Goal: Use online tool/utility: Utilize a website feature to perform a specific function

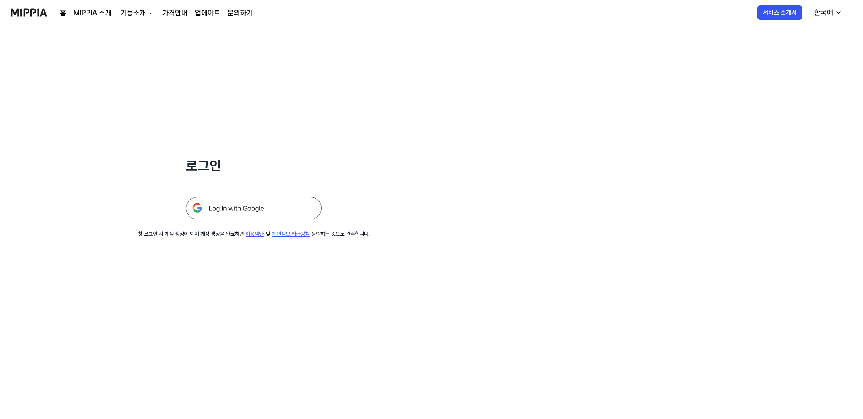
click at [240, 213] on img at bounding box center [254, 208] width 136 height 23
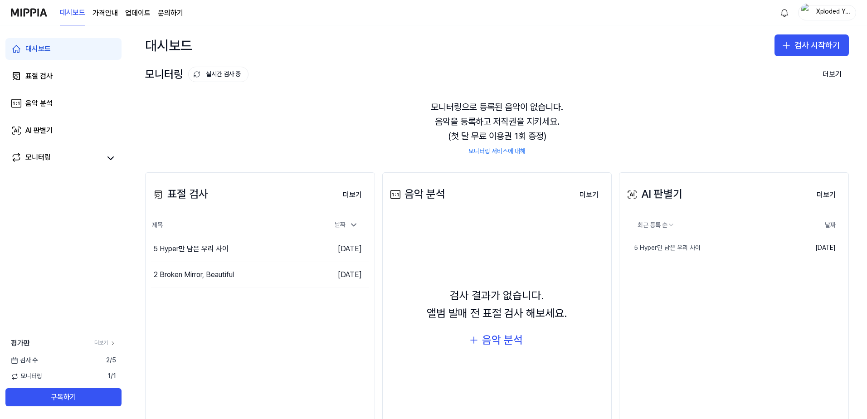
click at [649, 192] on div "AI 판별기" at bounding box center [654, 193] width 58 height 17
click at [795, 39] on button "검사 시작하기" at bounding box center [811, 45] width 74 height 22
click at [781, 100] on div "AI 판별기" at bounding box center [771, 102] width 23 height 9
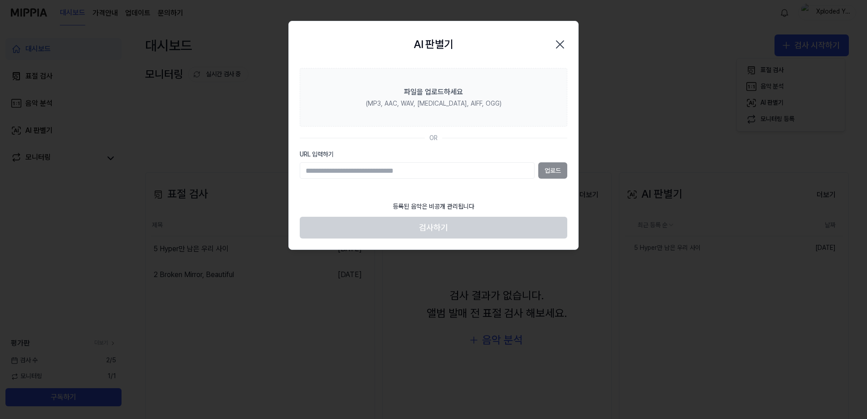
click at [454, 172] on input "URL 입력하기" at bounding box center [417, 170] width 235 height 16
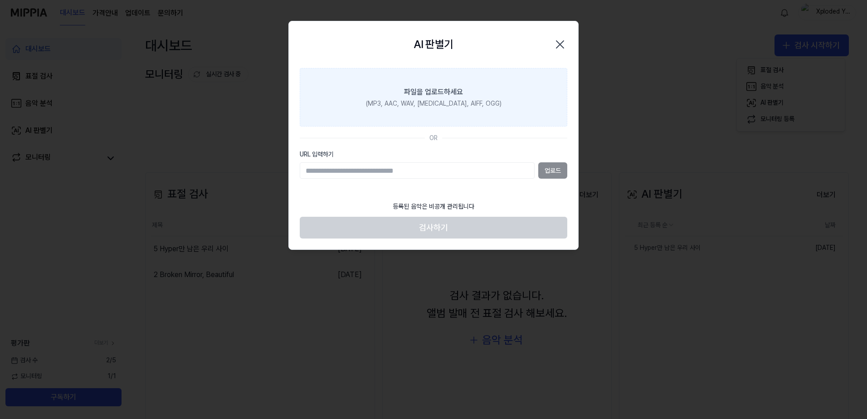
click at [421, 102] on div "(MP3, AAC, WAV, [MEDICAL_DATA], AIFF, OGG)" at bounding box center [434, 103] width 136 height 9
click at [0, 0] on input "파일을 업로드하세요 (MP3, AAC, WAV, FLAC, AIFF, OGG)" at bounding box center [0, 0] width 0 height 0
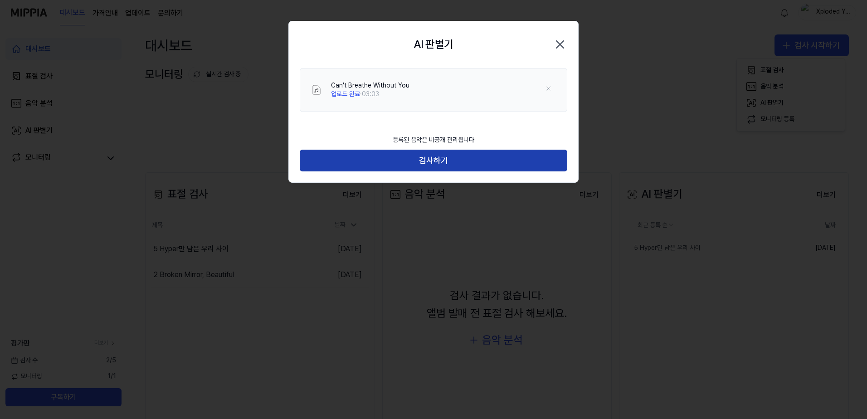
click at [442, 165] on button "검사하기" at bounding box center [433, 161] width 267 height 22
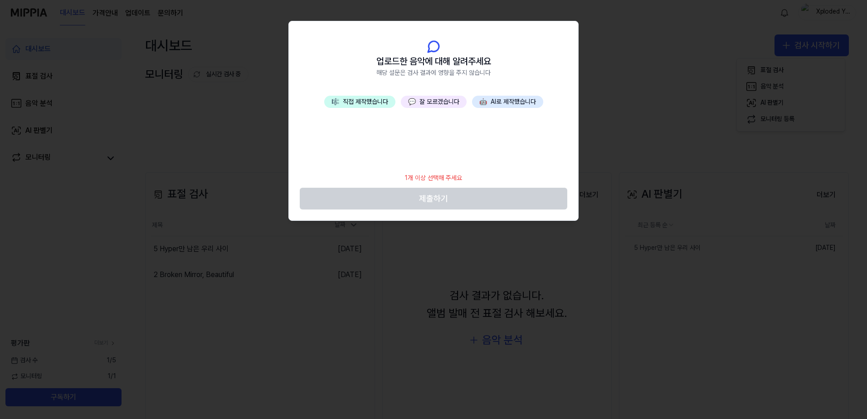
click at [384, 107] on button "🎼 직접 제작했습니다" at bounding box center [359, 102] width 71 height 13
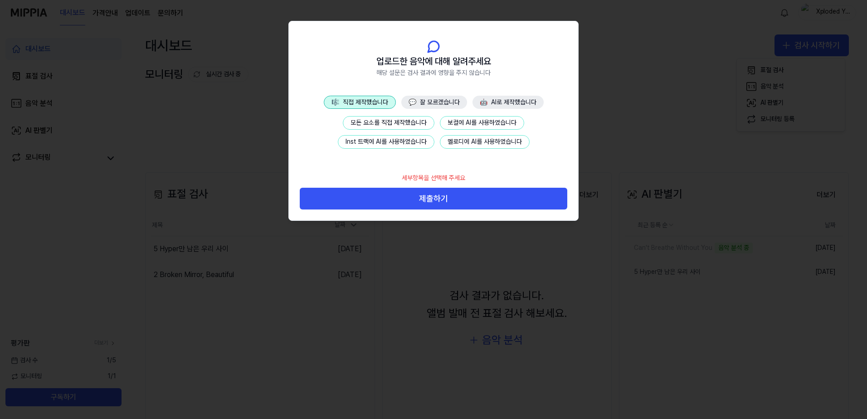
click at [385, 123] on button "모든 요소를 직접 제작했습니다" at bounding box center [389, 123] width 92 height 14
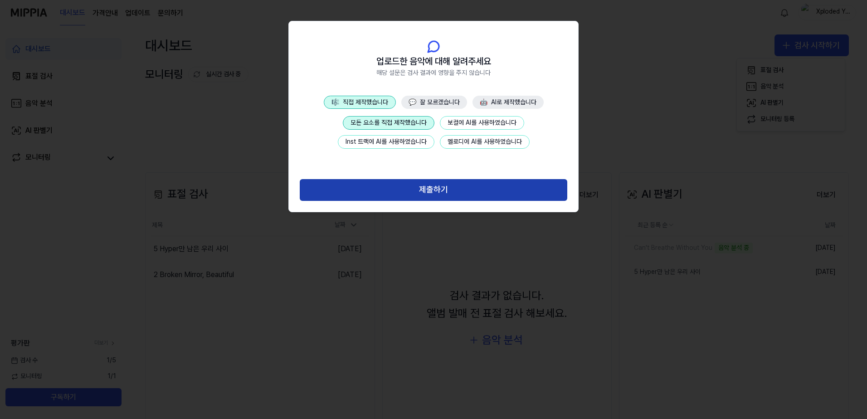
click at [421, 194] on button "제출하기" at bounding box center [433, 190] width 267 height 22
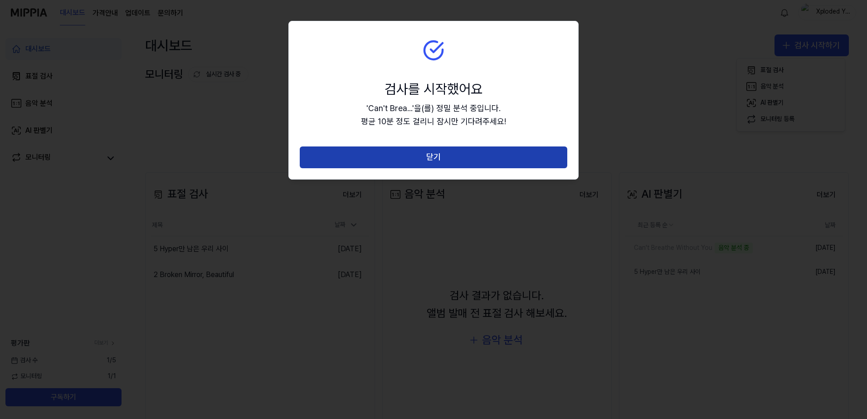
click at [423, 161] on button "닫기" at bounding box center [433, 157] width 267 height 22
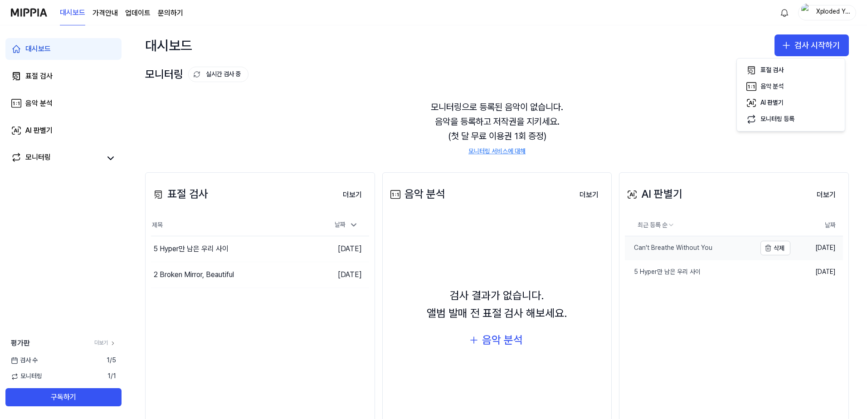
click at [682, 249] on div "Can't Breathe Without You" at bounding box center [668, 247] width 87 height 9
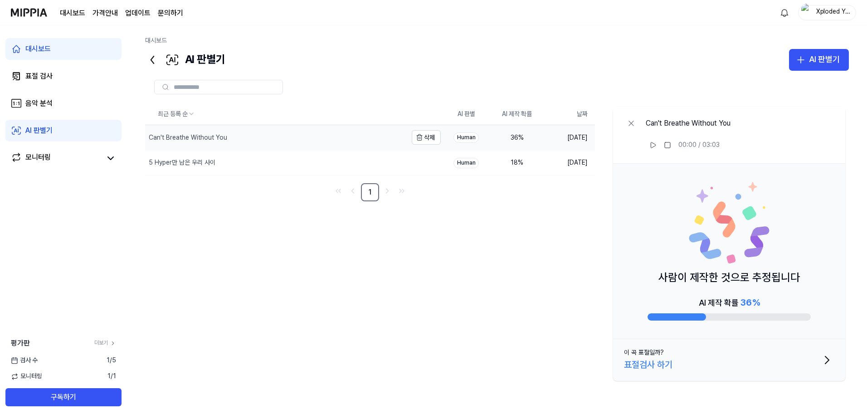
click at [213, 141] on div "Can't Breathe Without You" at bounding box center [188, 137] width 78 height 9
click at [804, 72] on div at bounding box center [496, 87] width 703 height 33
click at [805, 62] on icon "button" at bounding box center [800, 59] width 11 height 11
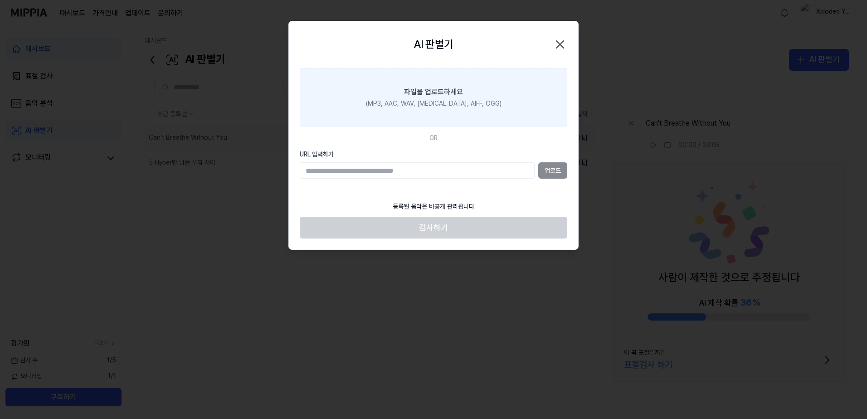
click at [454, 107] on div "(MP3, AAC, WAV, FLAC, AIFF, OGG)" at bounding box center [434, 103] width 136 height 9
click at [0, 0] on input "파일을 업로드하세요 (MP3, AAC, WAV, FLAC, AIFF, OGG)" at bounding box center [0, 0] width 0 height 0
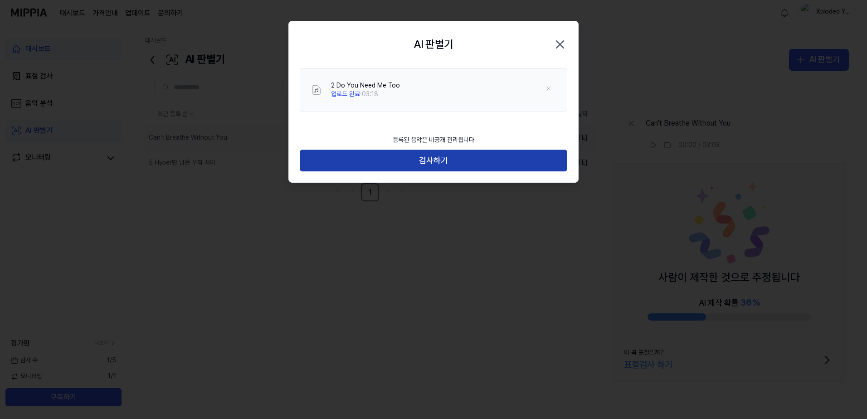
click at [461, 167] on button "검사하기" at bounding box center [433, 161] width 267 height 22
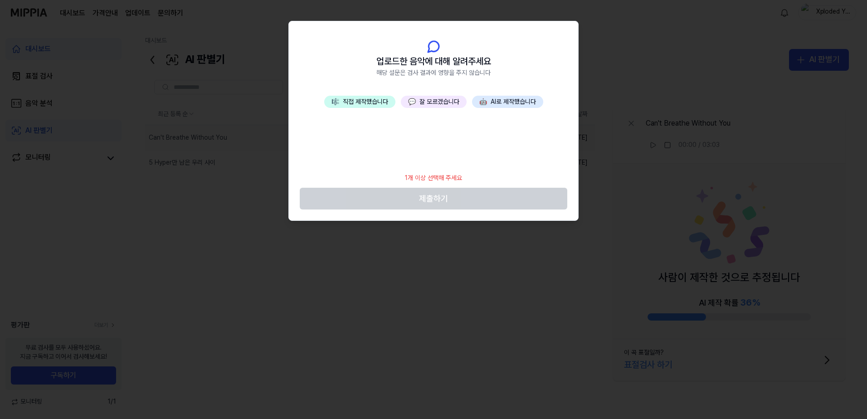
click at [373, 107] on button "🎼 직접 제작했습니다" at bounding box center [359, 102] width 71 height 13
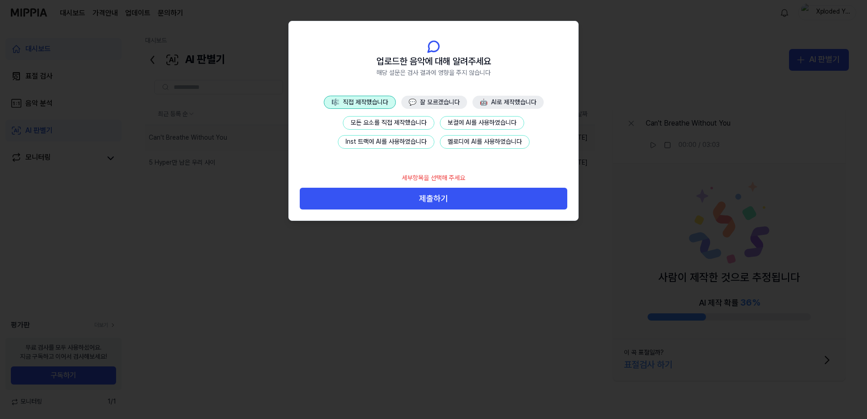
click at [384, 120] on button "모든 요소를 직접 제작했습니다" at bounding box center [389, 123] width 92 height 14
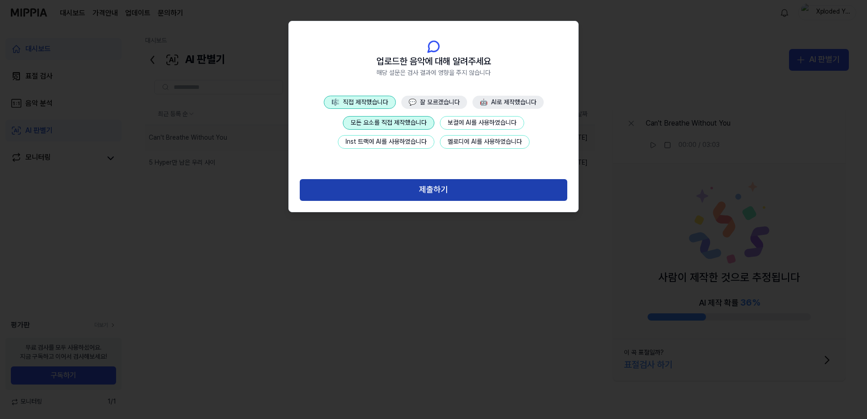
click at [432, 184] on button "제출하기" at bounding box center [433, 190] width 267 height 22
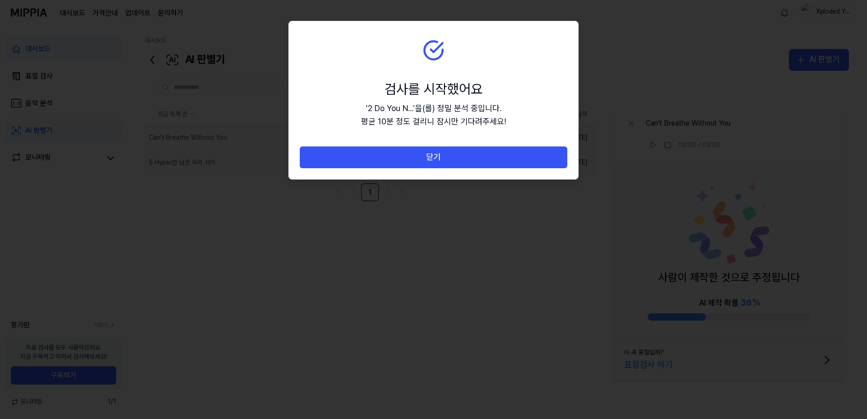
click at [429, 159] on button "닫기" at bounding box center [433, 157] width 267 height 22
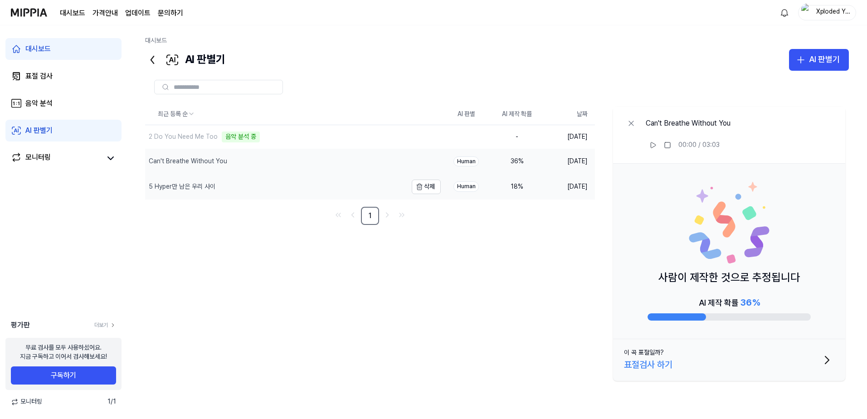
click at [208, 188] on div "5 Hyper만 남은 우리 사이" at bounding box center [182, 186] width 67 height 9
click at [652, 148] on icon at bounding box center [652, 144] width 7 height 7
click at [652, 147] on icon at bounding box center [652, 144] width 7 height 7
click at [211, 142] on div "2 Do You Need Me Too" at bounding box center [276, 137] width 262 height 25
click at [519, 138] on div "29 %" at bounding box center [517, 137] width 36 height 9
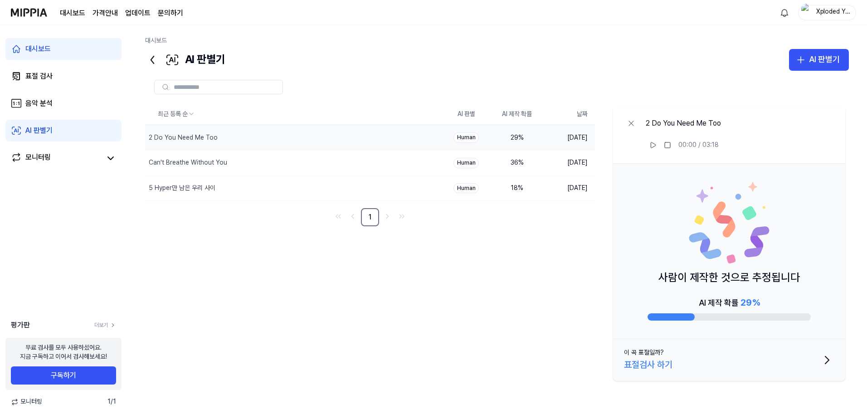
click at [650, 365] on div "표절검사 하기" at bounding box center [648, 364] width 49 height 15
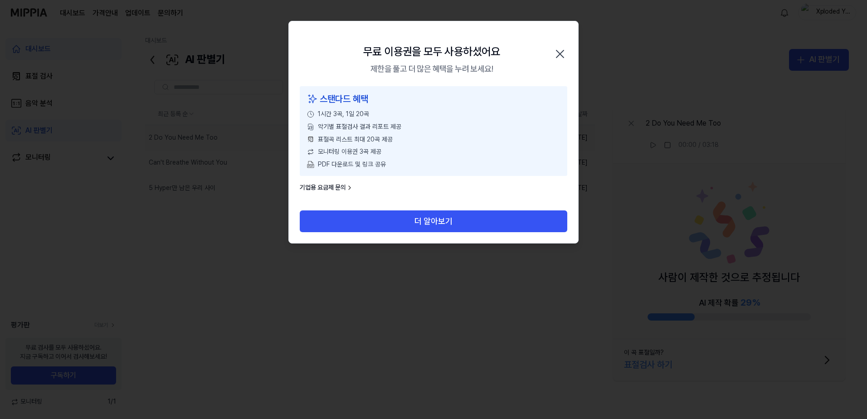
click at [562, 56] on icon "button" at bounding box center [559, 53] width 7 height 7
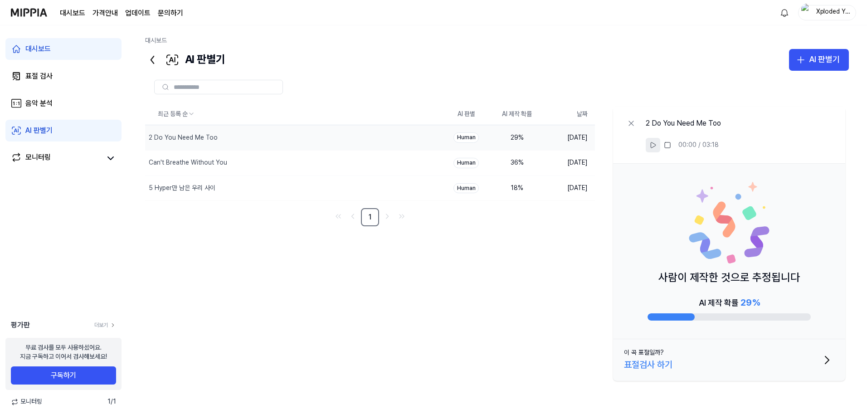
click at [653, 145] on icon at bounding box center [652, 144] width 7 height 7
click at [653, 144] on rect at bounding box center [653, 144] width 1 height 5
